Goal: Leave review/rating: Leave review/rating

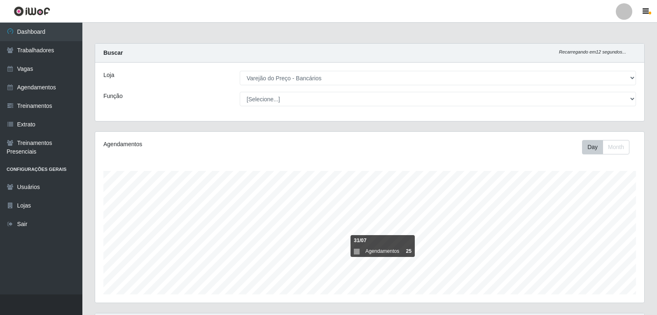
select select "157"
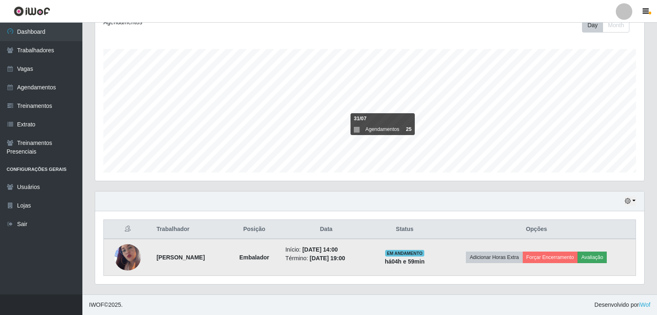
scroll to position [171, 549]
click at [603, 259] on button "Avaliação" at bounding box center [591, 258] width 29 height 12
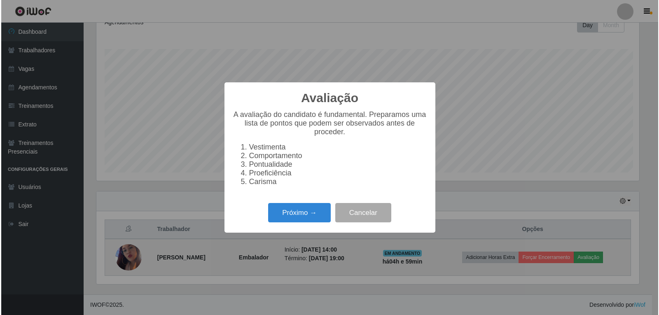
scroll to position [171, 545]
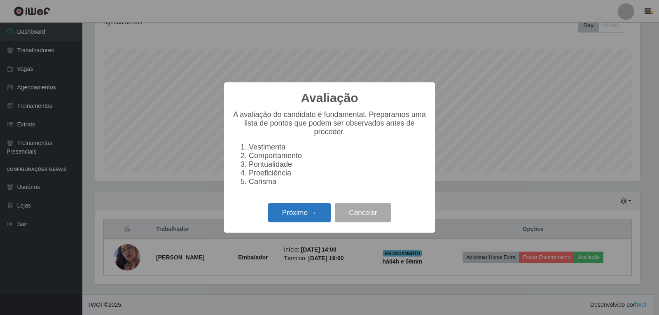
click at [317, 215] on button "Próximo →" at bounding box center [299, 212] width 63 height 19
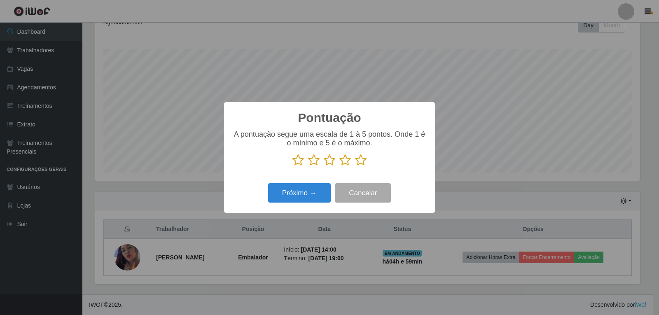
scroll to position [411525, 411151]
click at [361, 164] on icon at bounding box center [361, 160] width 12 height 12
click at [355, 166] on input "radio" at bounding box center [355, 166] width 0 height 0
click at [305, 189] on button "Próximo →" at bounding box center [299, 192] width 63 height 19
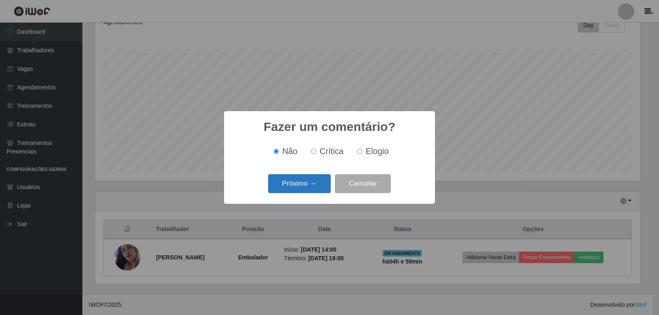
click at [306, 188] on button "Próximo →" at bounding box center [299, 183] width 63 height 19
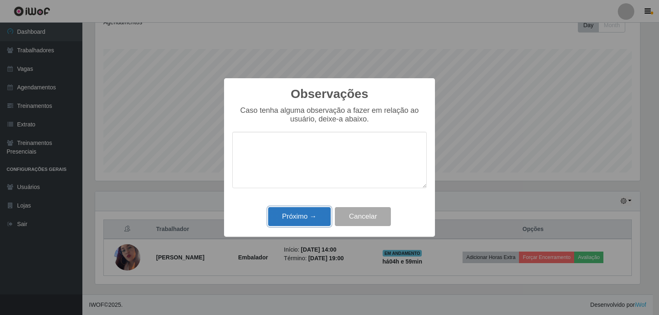
click at [317, 219] on button "Próximo →" at bounding box center [299, 216] width 63 height 19
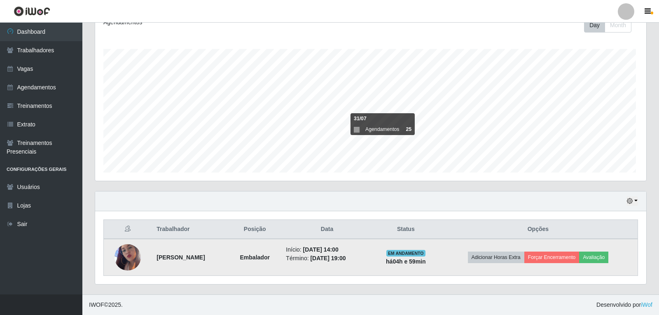
scroll to position [171, 549]
click at [554, 256] on button "Forçar Encerramento" at bounding box center [549, 258] width 55 height 12
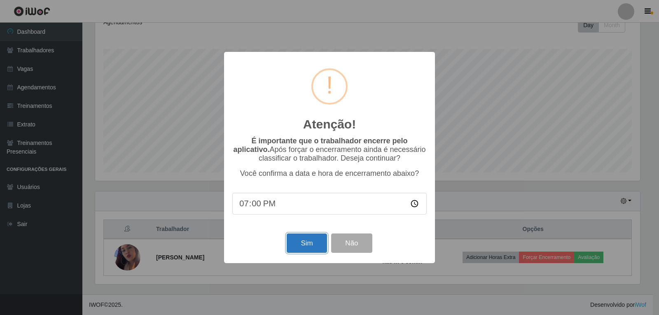
click at [306, 249] on button "Sim" at bounding box center [307, 242] width 40 height 19
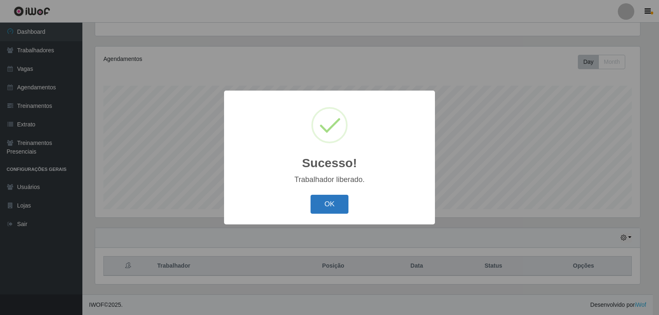
click at [325, 210] on button "OK" at bounding box center [329, 204] width 38 height 19
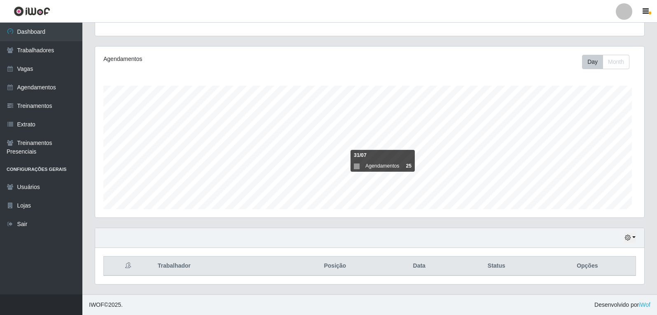
scroll to position [171, 549]
